Goal: Task Accomplishment & Management: Manage account settings

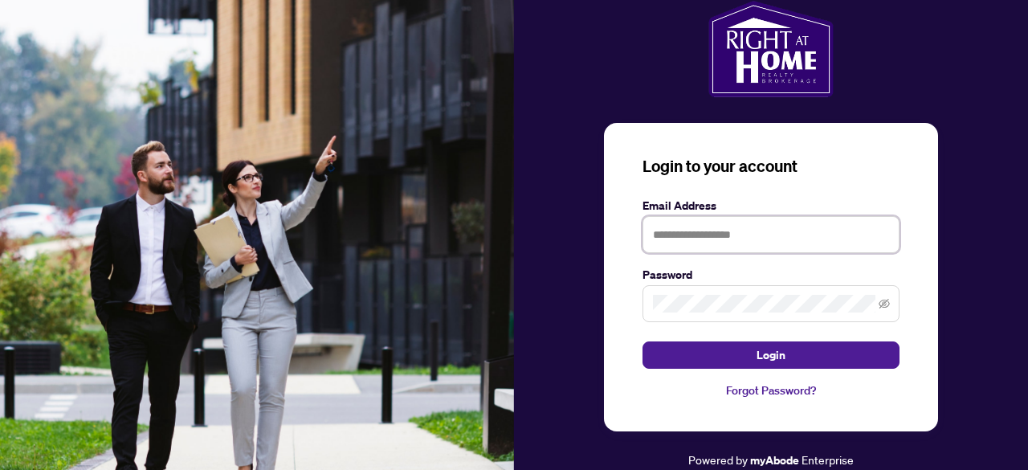
click at [731, 245] on input "text" at bounding box center [770, 234] width 257 height 37
type input "**********"
click at [642, 341] on button "Login" at bounding box center [770, 354] width 257 height 27
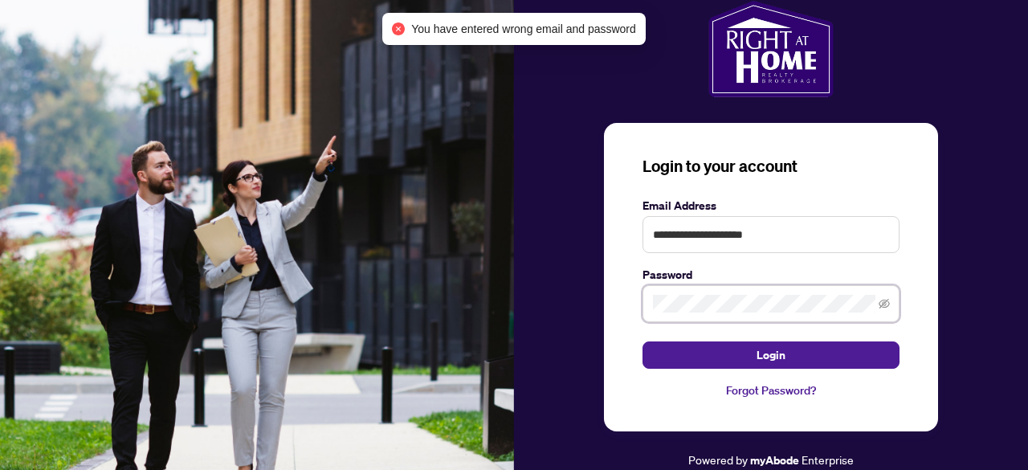
click at [642, 341] on button "Login" at bounding box center [770, 354] width 257 height 27
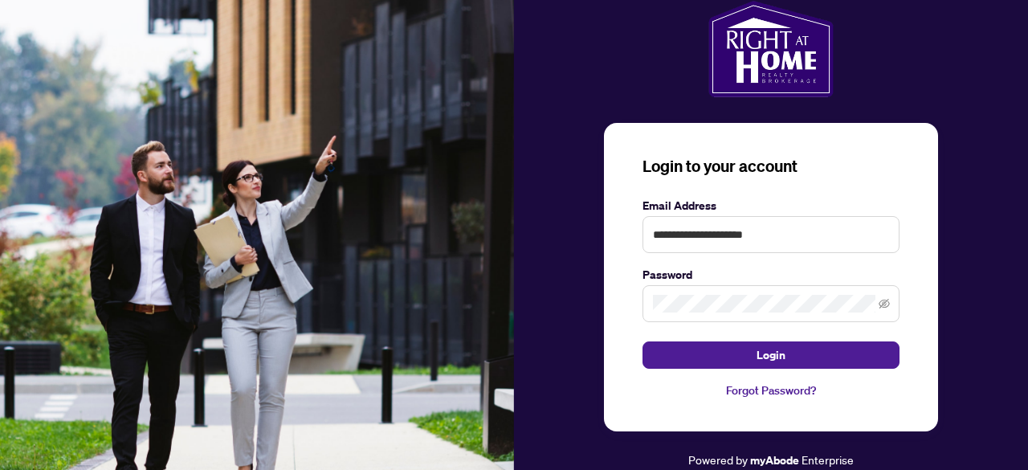
click at [890, 303] on span at bounding box center [770, 303] width 257 height 37
click at [883, 303] on icon "eye-invisible" at bounding box center [883, 303] width 11 height 11
click at [642, 341] on button "Login" at bounding box center [770, 354] width 257 height 27
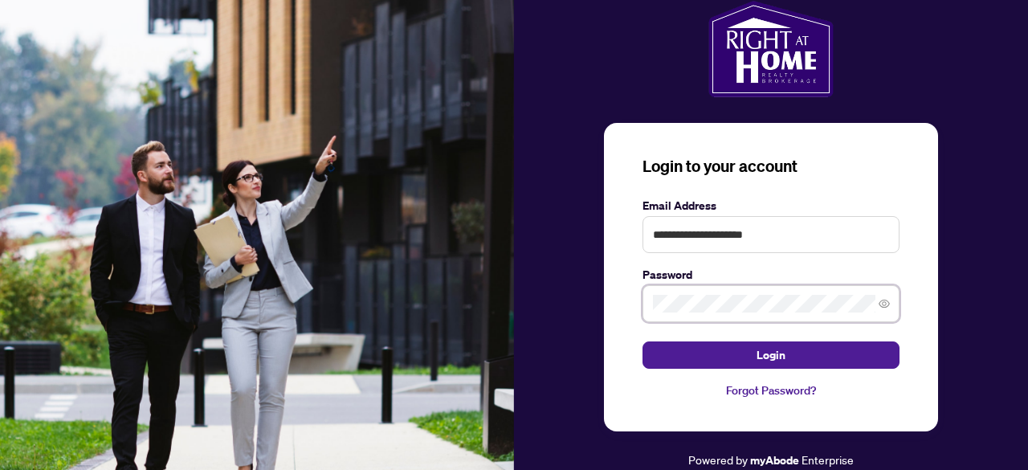
click at [642, 341] on button "Login" at bounding box center [770, 354] width 257 height 27
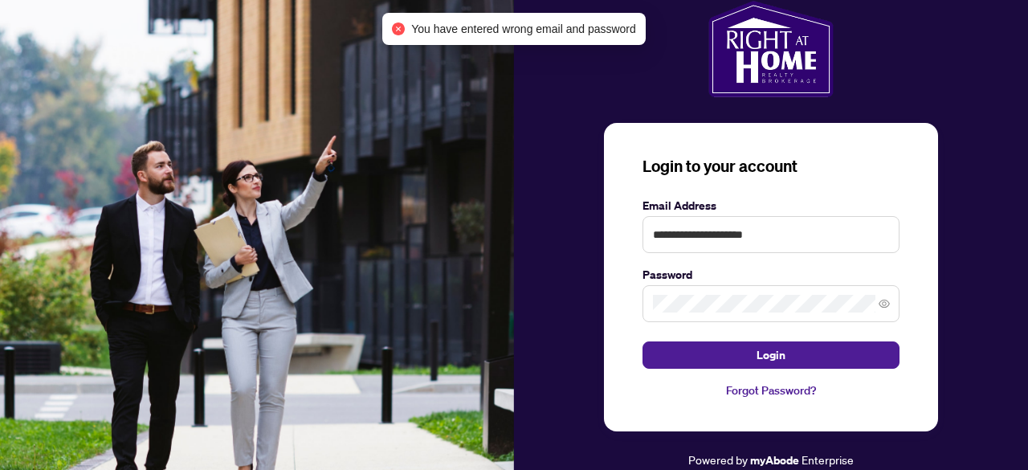
click at [764, 387] on link "Forgot Password?" at bounding box center [770, 390] width 257 height 18
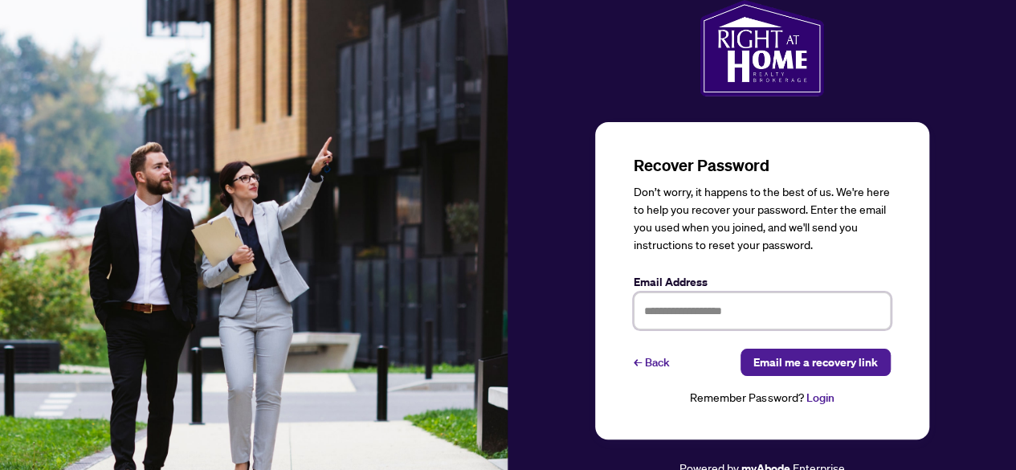
click at [697, 296] on input "text" at bounding box center [762, 310] width 257 height 37
type input "**********"
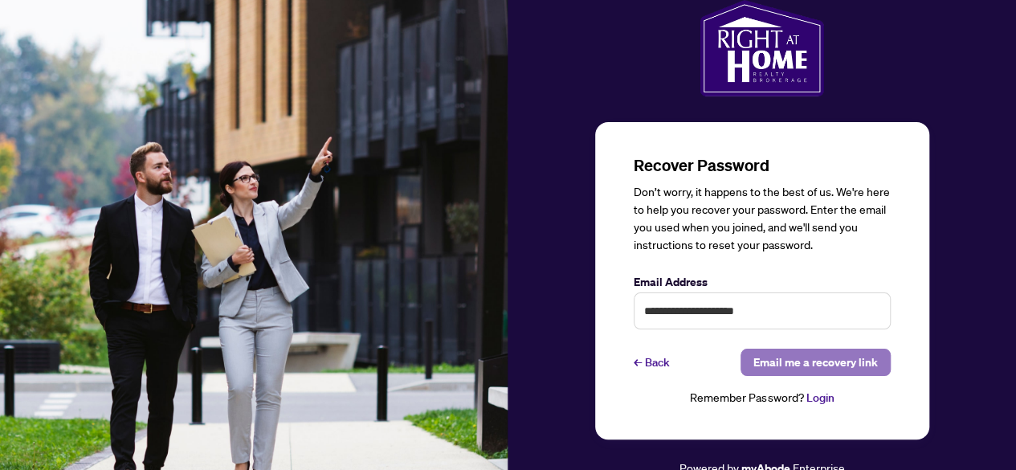
click at [755, 372] on span "Email me a recovery link" at bounding box center [815, 362] width 124 height 26
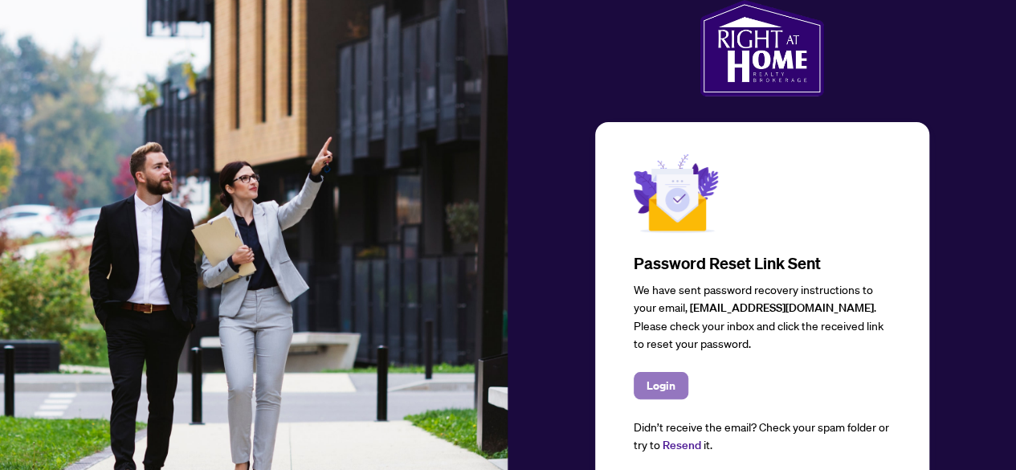
click at [665, 382] on span "Login" at bounding box center [660, 386] width 29 height 26
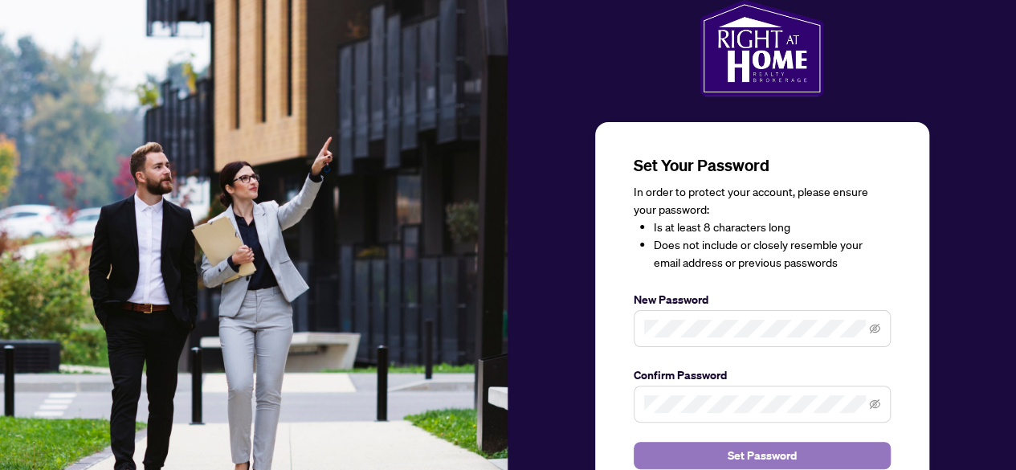
click at [764, 448] on span "Set Password" at bounding box center [762, 455] width 69 height 26
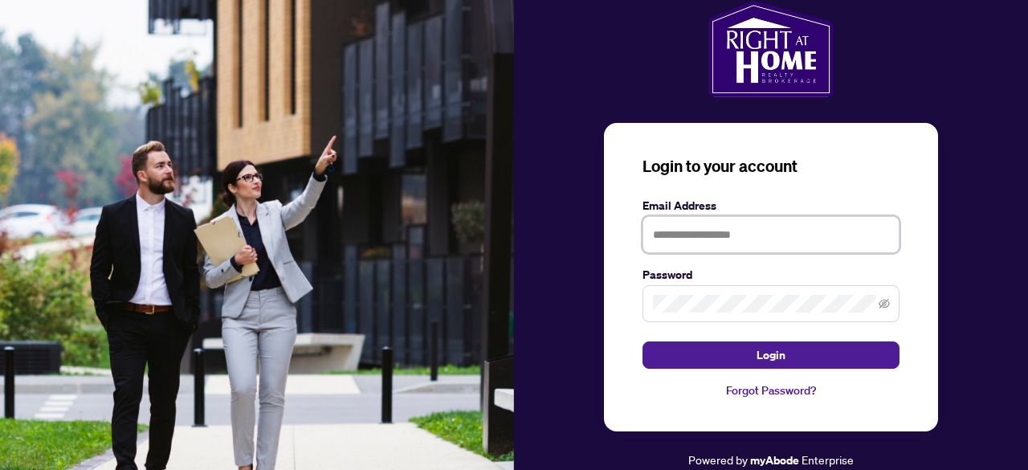
click at [695, 235] on input "text" at bounding box center [770, 234] width 257 height 37
type input "**********"
click at [700, 286] on span at bounding box center [770, 303] width 257 height 37
click at [642, 341] on button "Login" at bounding box center [770, 354] width 257 height 27
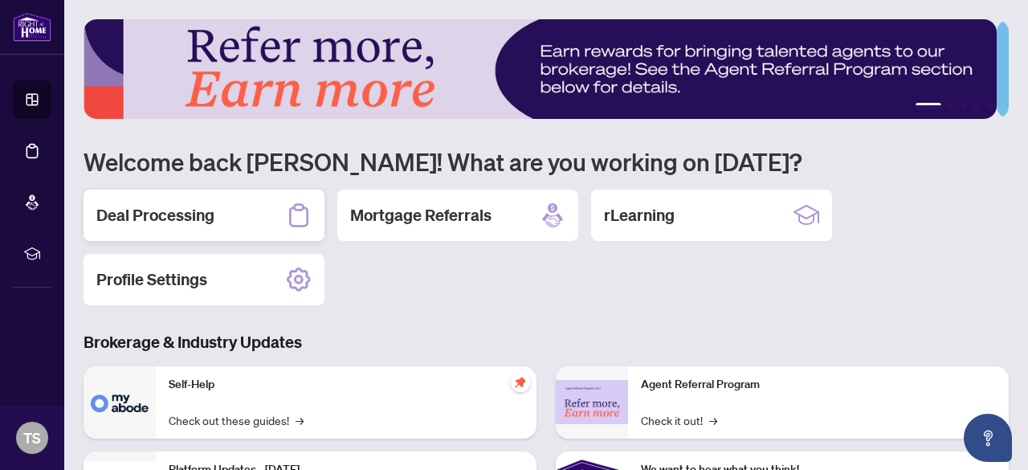
click at [194, 213] on h2 "Deal Processing" at bounding box center [155, 215] width 118 height 22
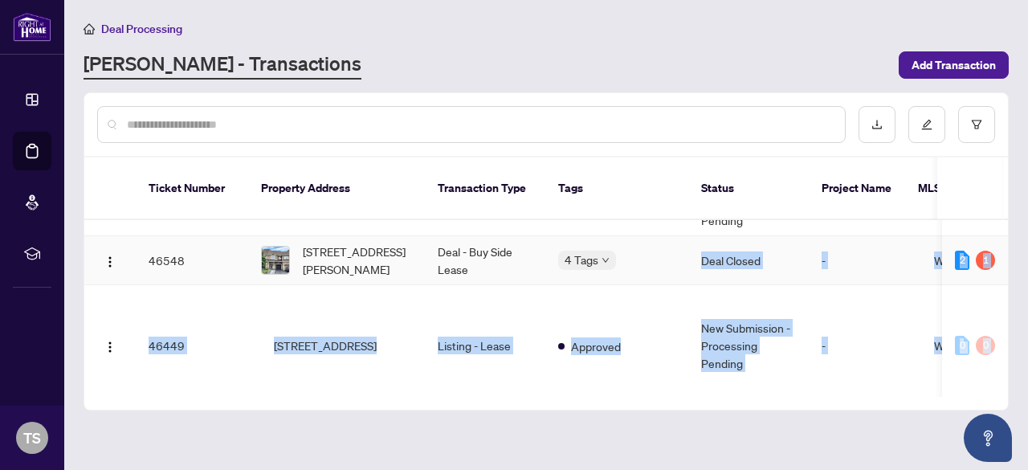
drag, startPoint x: 604, startPoint y: 378, endPoint x: 642, endPoint y: 375, distance: 38.7
click at [642, 375] on div "Ticket Number Property Address Transaction Type Tags Status Project Name MLS # …" at bounding box center [545, 283] width 923 height 252
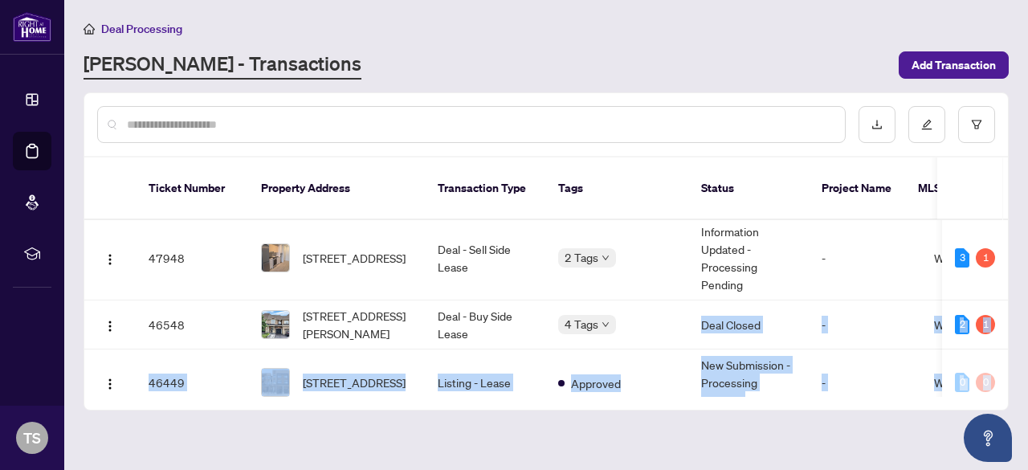
scroll to position [39, 0]
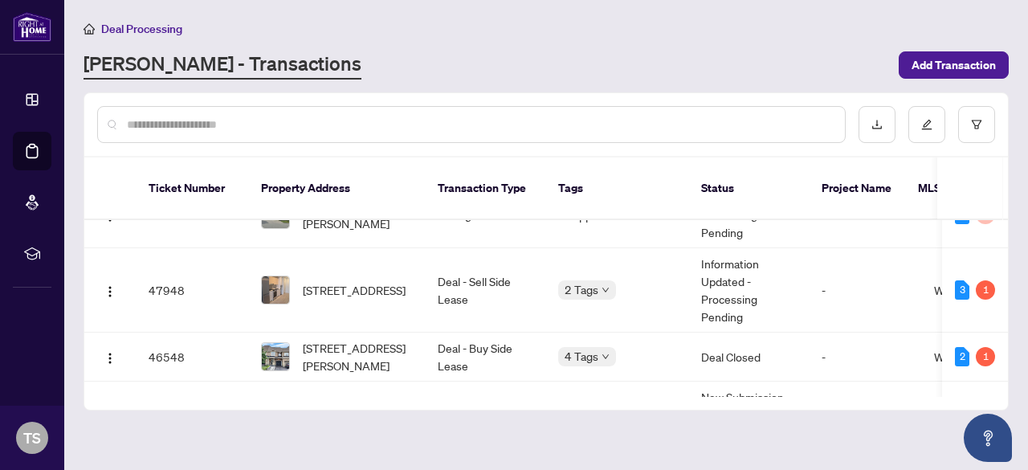
click at [475, 62] on div "RAHR - Transactions" at bounding box center [486, 65] width 805 height 29
click at [461, 271] on td "Deal - Sell Side Lease" at bounding box center [485, 290] width 120 height 84
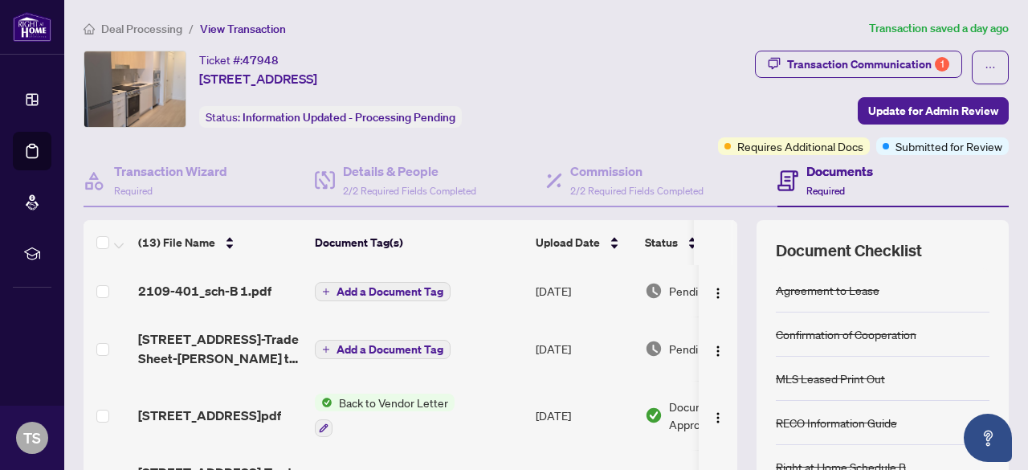
click at [149, 24] on span "Deal Processing" at bounding box center [141, 29] width 81 height 14
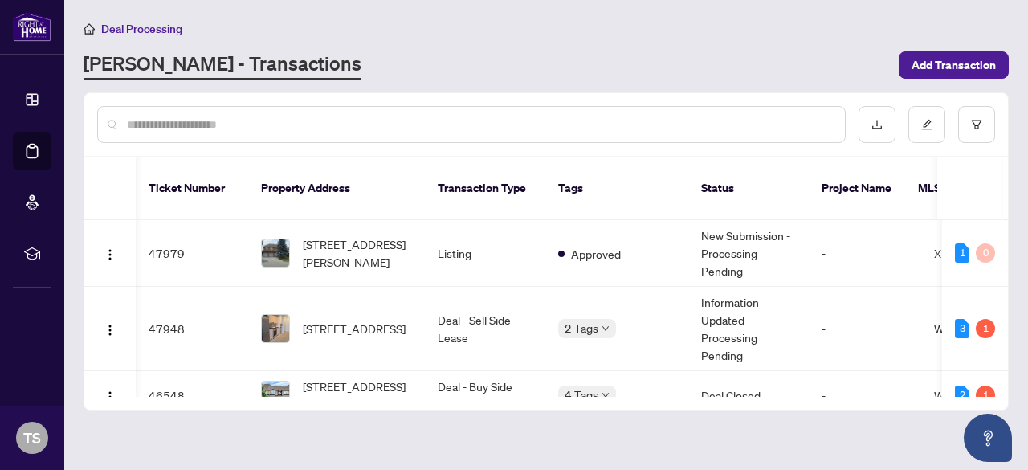
scroll to position [0, 171]
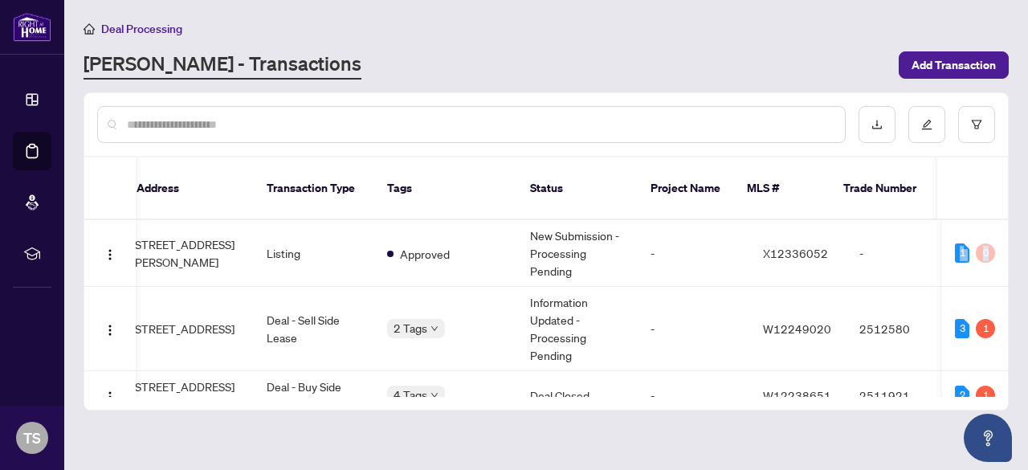
click at [1004, 220] on div "47979 15 Lorilee Cres, Kitchener, Ontario N2N 2J4, Canada Listing Approved New …" at bounding box center [545, 308] width 923 height 177
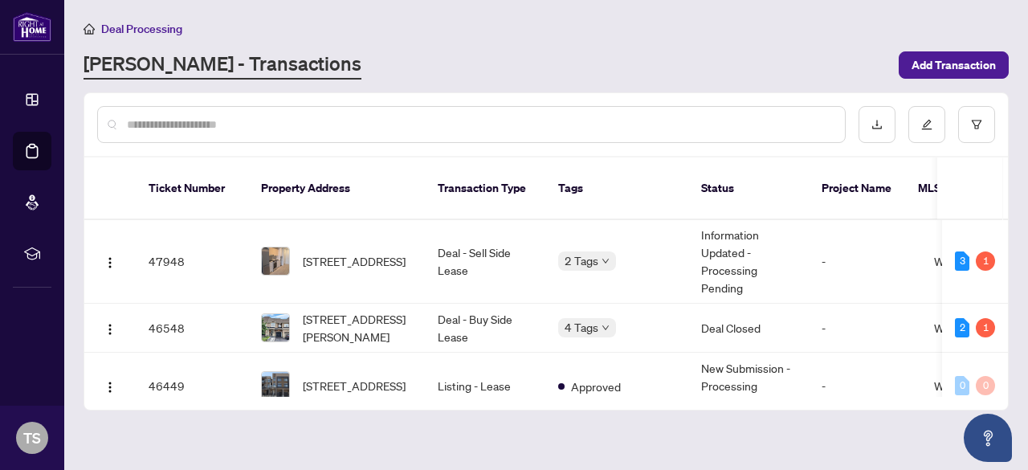
scroll to position [0, 0]
